Goal: Entertainment & Leisure: Consume media (video, audio)

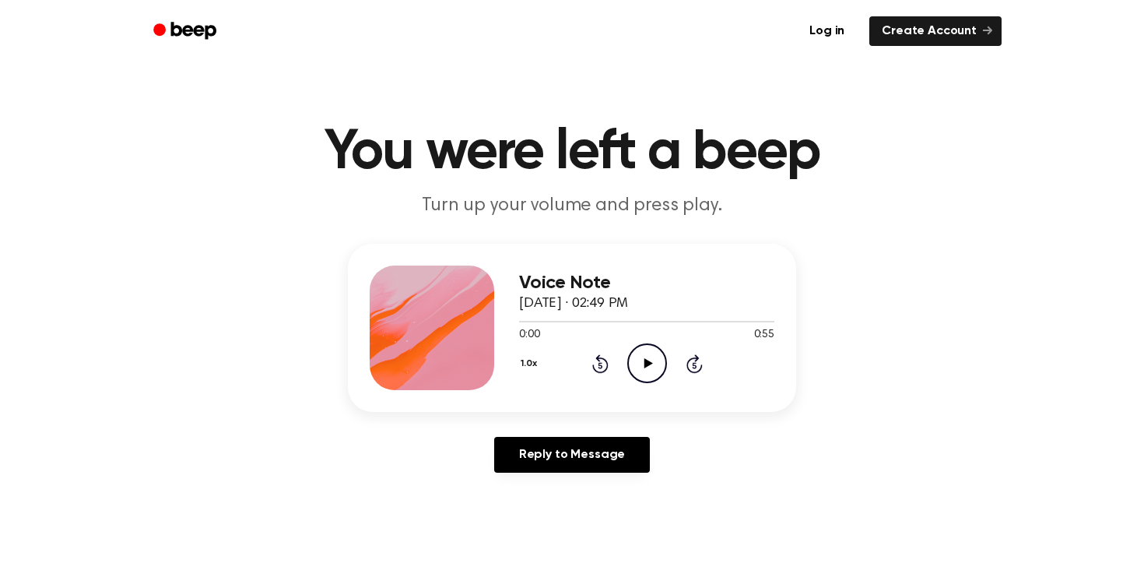
click at [653, 373] on icon "Play Audio" at bounding box center [647, 363] width 40 height 40
click at [640, 366] on icon "Pause Audio" at bounding box center [647, 363] width 40 height 40
click at [635, 362] on icon "Play Audio" at bounding box center [647, 363] width 40 height 40
click at [651, 362] on icon at bounding box center [648, 363] width 9 height 10
click at [640, 369] on icon "Play Audio" at bounding box center [647, 363] width 40 height 40
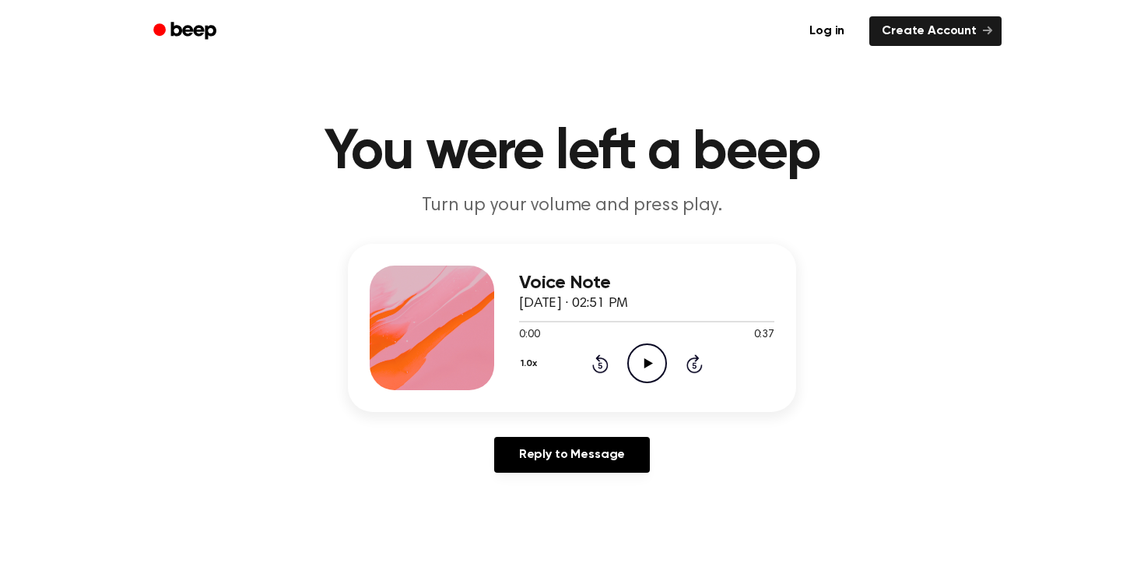
click at [645, 363] on icon at bounding box center [648, 363] width 9 height 10
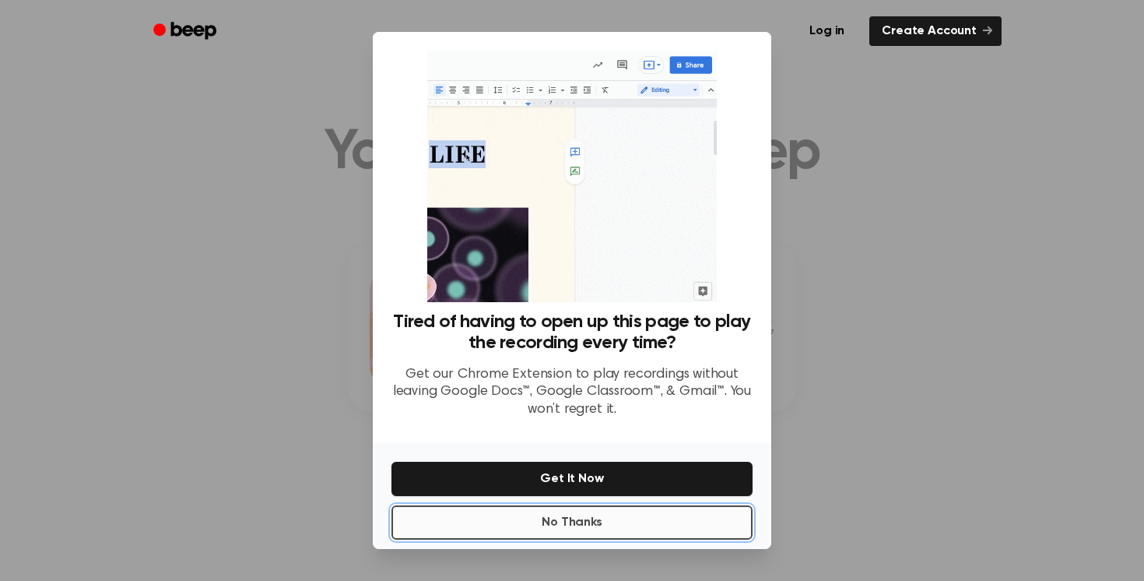
click at [641, 511] on button "No Thanks" at bounding box center [571, 522] width 361 height 34
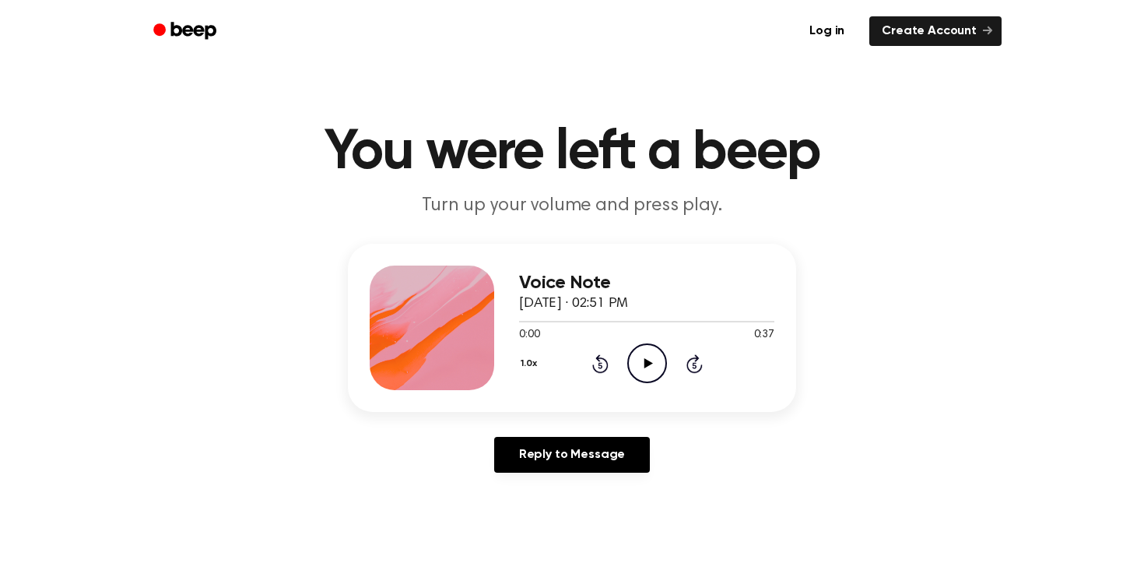
click at [642, 384] on div "Voice Note September 16, 2025 · 02:51 PM 0:00 0:37 Your browser does not suppor…" at bounding box center [646, 327] width 255 height 125
click at [643, 370] on icon "Play Audio" at bounding box center [647, 363] width 40 height 40
click at [637, 353] on icon "Play Audio" at bounding box center [647, 363] width 40 height 40
click at [640, 368] on icon "Play Audio" at bounding box center [647, 363] width 40 height 40
click at [647, 366] on icon at bounding box center [647, 363] width 7 height 10
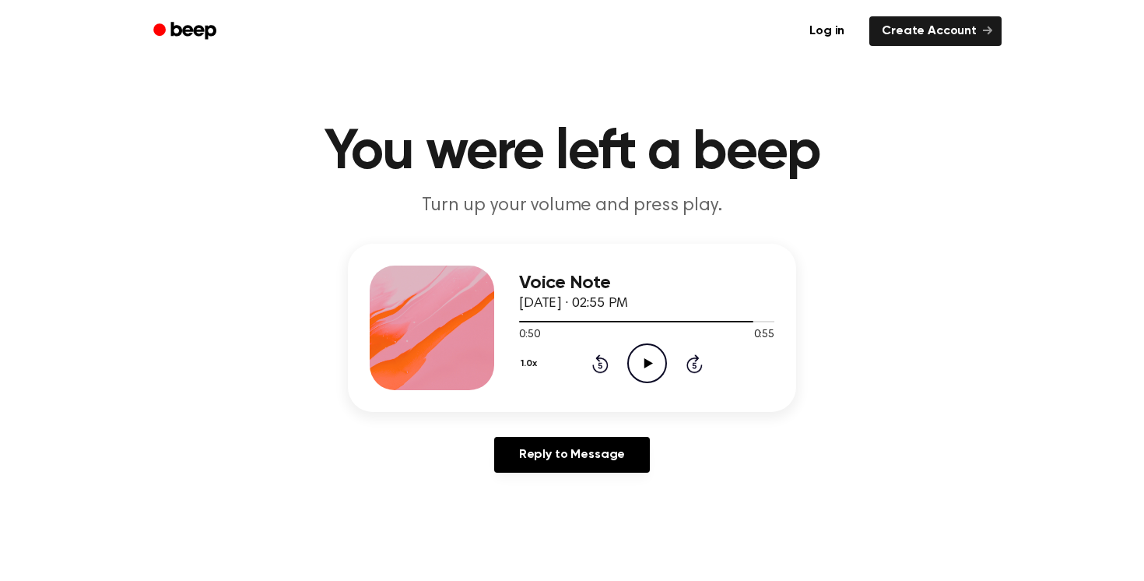
click at [648, 366] on icon "Play Audio" at bounding box center [647, 363] width 40 height 40
